Goal: Navigation & Orientation: Understand site structure

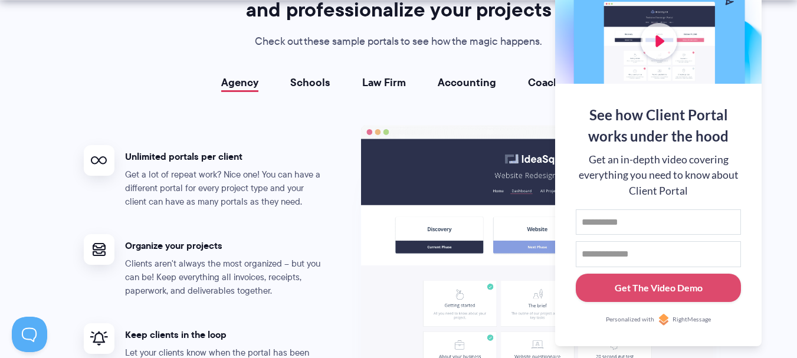
scroll to position [2183, 0]
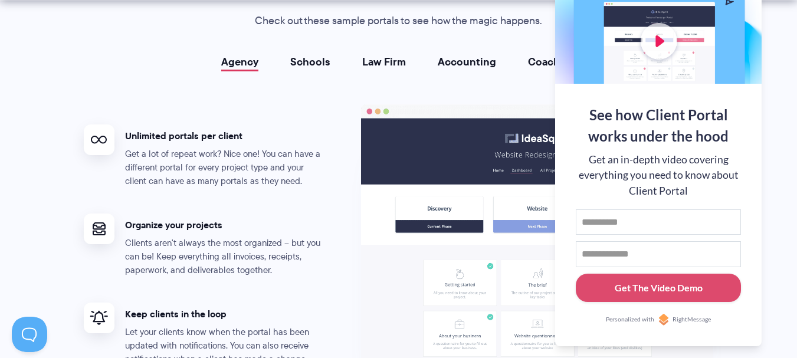
click at [319, 61] on link "Schools" at bounding box center [310, 62] width 40 height 12
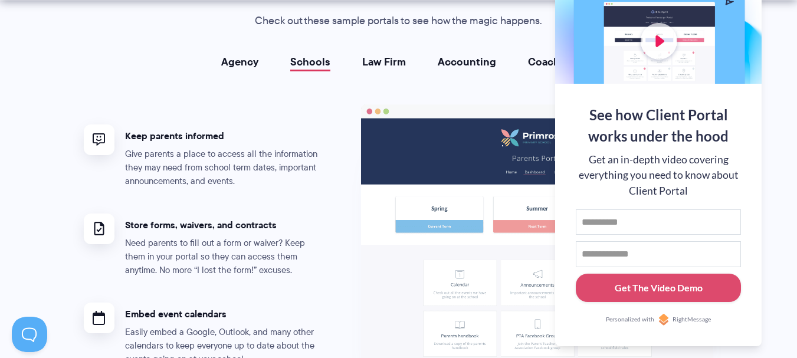
click at [243, 56] on link "Agency" at bounding box center [239, 62] width 37 height 12
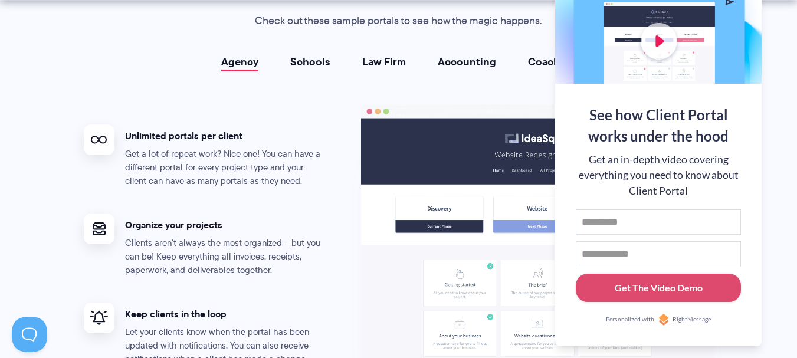
click at [312, 46] on div "Portals for your clients that look great, run smoothly, and professionalize you…" at bounding box center [399, 210] width 660 height 518
click at [311, 52] on div "Portals for your clients that look great, run smoothly, and professionalize you…" at bounding box center [399, 210] width 660 height 518
click at [304, 67] on link "Schools" at bounding box center [310, 62] width 40 height 12
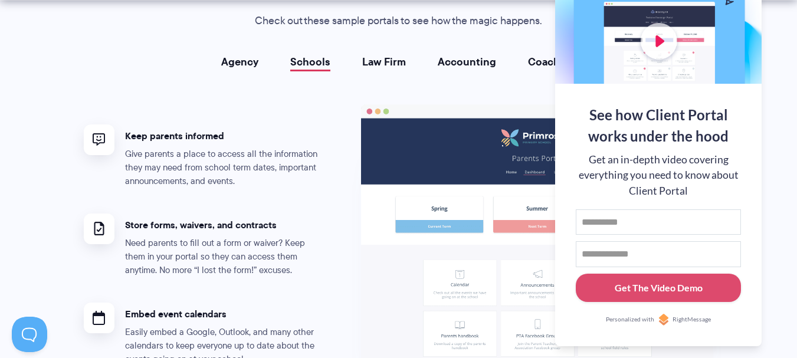
click at [241, 65] on link "Agency" at bounding box center [239, 62] width 37 height 12
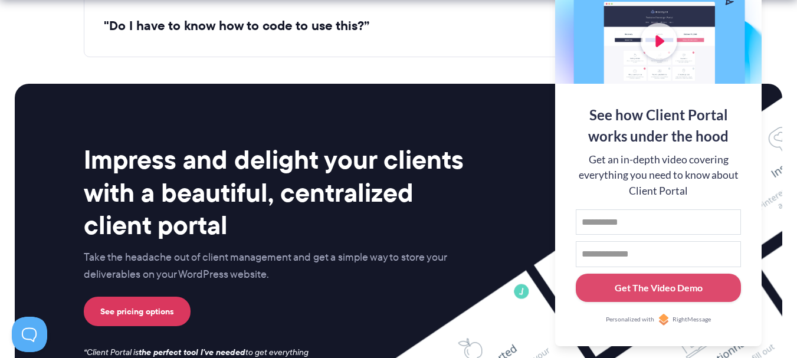
scroll to position [4721, 0]
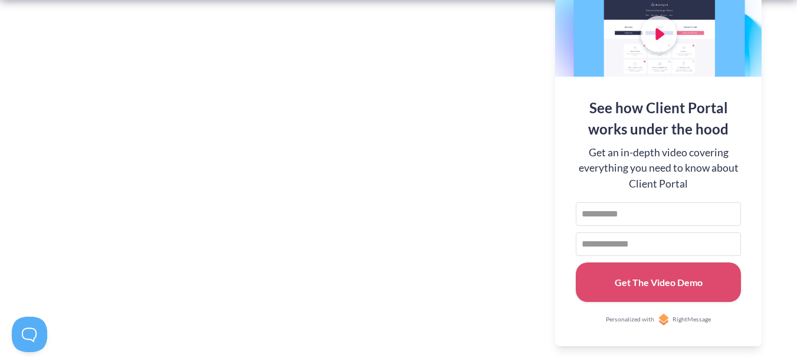
scroll to position [2419, 0]
